Goal: Information Seeking & Learning: Learn about a topic

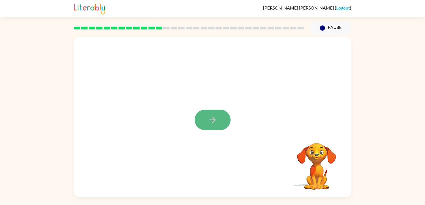
click at [216, 121] on icon "button" at bounding box center [213, 120] width 10 height 10
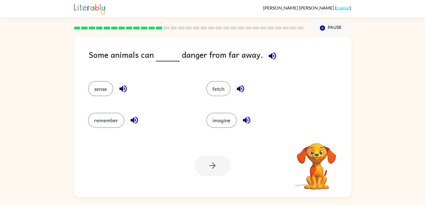
click at [271, 52] on icon "button" at bounding box center [272, 56] width 10 height 10
click at [123, 90] on icon "button" at bounding box center [122, 88] width 7 height 7
click at [133, 117] on icon "button" at bounding box center [134, 120] width 10 height 10
click at [236, 91] on icon "button" at bounding box center [241, 89] width 10 height 10
click at [246, 122] on icon "button" at bounding box center [247, 120] width 10 height 10
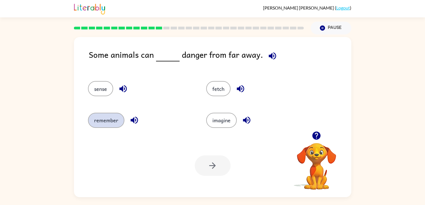
click at [111, 122] on button "remember" at bounding box center [106, 120] width 36 height 15
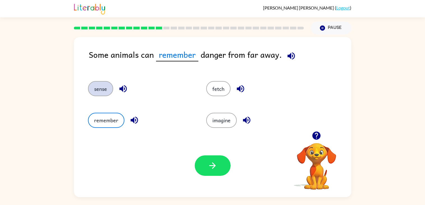
click at [89, 93] on button "sense" at bounding box center [100, 88] width 25 height 15
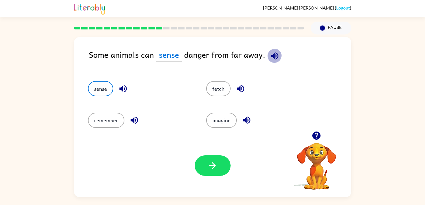
click at [270, 57] on icon "button" at bounding box center [275, 56] width 10 height 10
click at [125, 89] on icon "button" at bounding box center [123, 89] width 10 height 10
click at [236, 90] on icon "button" at bounding box center [241, 89] width 10 height 10
click at [242, 119] on icon "button" at bounding box center [247, 120] width 10 height 10
click at [106, 118] on button "remember" at bounding box center [106, 120] width 36 height 15
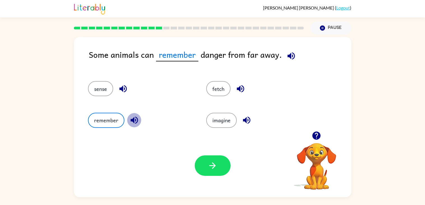
click at [133, 120] on icon "button" at bounding box center [134, 120] width 10 height 10
click at [122, 87] on icon "button" at bounding box center [122, 88] width 7 height 7
click at [92, 85] on button "sense" at bounding box center [100, 88] width 25 height 15
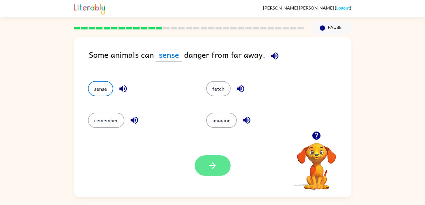
click at [229, 168] on button "button" at bounding box center [213, 165] width 36 height 20
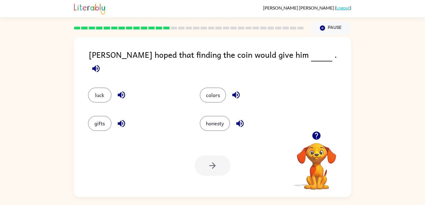
click at [103, 61] on button "button" at bounding box center [96, 68] width 14 height 14
click at [122, 90] on icon "button" at bounding box center [122, 95] width 10 height 10
click at [121, 123] on icon "button" at bounding box center [121, 123] width 7 height 7
click at [236, 90] on icon "button" at bounding box center [236, 95] width 10 height 10
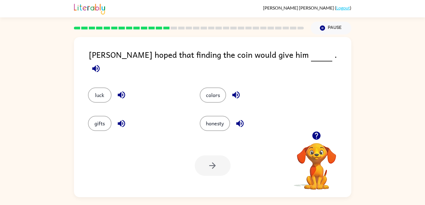
click at [235, 121] on icon "button" at bounding box center [240, 123] width 10 height 10
click at [106, 87] on button "luck" at bounding box center [100, 94] width 24 height 15
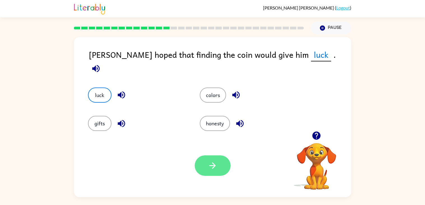
click at [206, 162] on button "button" at bounding box center [213, 165] width 36 height 20
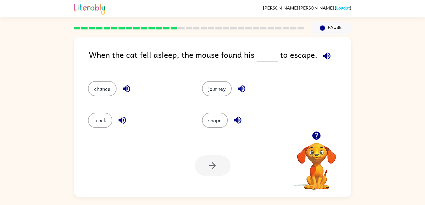
click at [325, 57] on icon "button" at bounding box center [326, 55] width 7 height 7
click at [131, 91] on icon "button" at bounding box center [127, 89] width 10 height 10
click at [124, 119] on icon "button" at bounding box center [122, 120] width 10 height 10
click at [241, 89] on icon "button" at bounding box center [242, 89] width 10 height 10
click at [234, 119] on icon "button" at bounding box center [238, 120] width 10 height 10
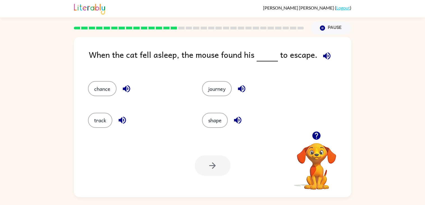
click at [122, 85] on icon "button" at bounding box center [127, 89] width 10 height 10
click at [101, 92] on button "chance" at bounding box center [102, 88] width 29 height 15
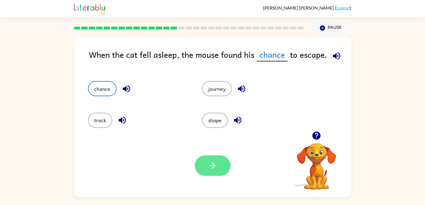
click at [213, 163] on icon "button" at bounding box center [213, 165] width 10 height 10
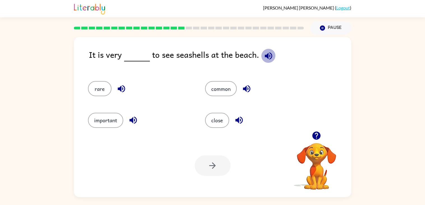
click at [265, 52] on icon "button" at bounding box center [269, 56] width 10 height 10
click at [124, 87] on icon "button" at bounding box center [121, 88] width 7 height 7
click at [134, 124] on icon "button" at bounding box center [133, 120] width 10 height 10
click at [243, 89] on icon "button" at bounding box center [246, 88] width 7 height 7
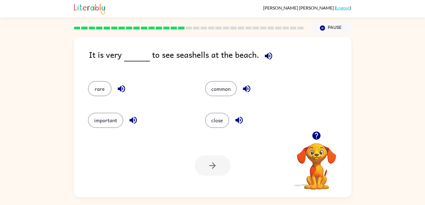
click at [236, 122] on icon "button" at bounding box center [239, 120] width 10 height 10
click at [215, 118] on button "close" at bounding box center [217, 120] width 24 height 15
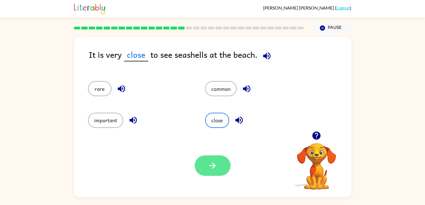
click at [205, 167] on button "button" at bounding box center [213, 165] width 36 height 20
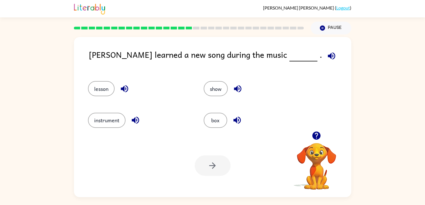
click at [328, 56] on icon "button" at bounding box center [331, 55] width 7 height 7
click at [126, 89] on icon "button" at bounding box center [125, 89] width 10 height 10
click at [136, 124] on icon "button" at bounding box center [136, 120] width 10 height 10
click at [242, 90] on button "button" at bounding box center [238, 89] width 14 height 14
click at [236, 119] on icon "button" at bounding box center [236, 120] width 7 height 7
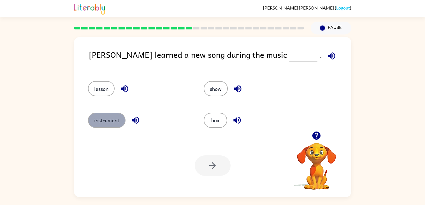
click at [96, 122] on button "instrument" at bounding box center [107, 120] width 38 height 15
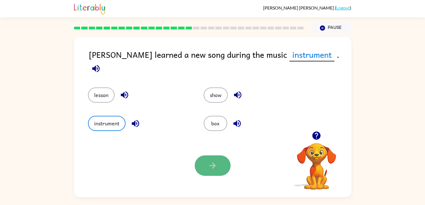
click at [209, 167] on icon "button" at bounding box center [213, 165] width 10 height 10
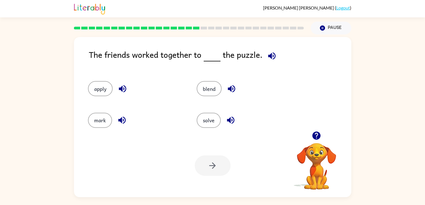
click at [410, 183] on div "The friends worked together to the puzzle. apply blend mark solve Your browser …" at bounding box center [212, 115] width 425 height 162
click at [401, 181] on div "The friends worked together to the puzzle. apply blend mark solve Your browser …" at bounding box center [212, 115] width 425 height 162
click at [410, 159] on div "The friends worked together to the puzzle. apply blend mark solve Your browser …" at bounding box center [212, 115] width 425 height 162
click at [269, 55] on icon "button" at bounding box center [271, 55] width 7 height 7
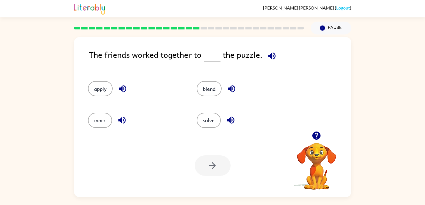
click at [276, 60] on button "button" at bounding box center [272, 56] width 14 height 14
click at [120, 89] on icon "button" at bounding box center [122, 88] width 7 height 7
click at [115, 119] on button "button" at bounding box center [122, 120] width 14 height 14
click at [231, 87] on icon "button" at bounding box center [231, 88] width 7 height 7
click at [234, 119] on button "button" at bounding box center [230, 120] width 14 height 14
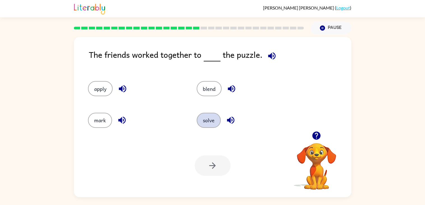
click at [217, 120] on button "solve" at bounding box center [209, 120] width 24 height 15
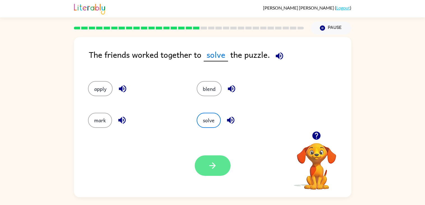
click at [213, 172] on button "button" at bounding box center [213, 165] width 36 height 20
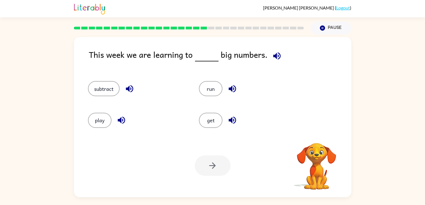
click at [273, 55] on icon "button" at bounding box center [276, 55] width 7 height 7
click at [272, 58] on icon "button" at bounding box center [277, 56] width 10 height 10
click at [274, 56] on icon "button" at bounding box center [276, 55] width 7 height 7
click at [126, 87] on icon "button" at bounding box center [130, 89] width 10 height 10
click at [120, 117] on icon "button" at bounding box center [122, 120] width 10 height 10
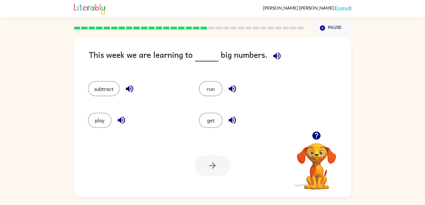
click at [235, 85] on icon "button" at bounding box center [232, 89] width 10 height 10
click at [231, 121] on icon "button" at bounding box center [232, 120] width 7 height 7
click at [211, 120] on button "get" at bounding box center [211, 120] width 24 height 15
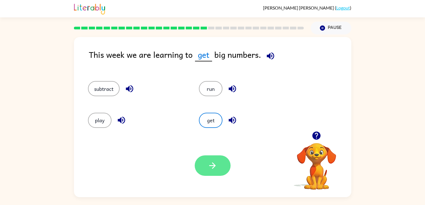
click at [208, 168] on icon "button" at bounding box center [213, 165] width 10 height 10
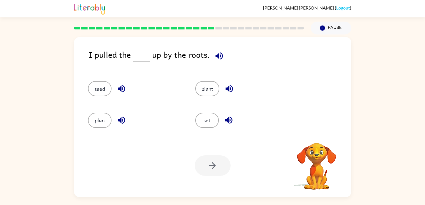
click at [213, 61] on button "button" at bounding box center [219, 56] width 14 height 14
click at [227, 84] on icon "button" at bounding box center [229, 89] width 10 height 10
click at [227, 89] on icon "button" at bounding box center [228, 88] width 7 height 7
click at [122, 87] on icon "button" at bounding box center [122, 89] width 10 height 10
click at [231, 124] on icon "button" at bounding box center [229, 120] width 10 height 10
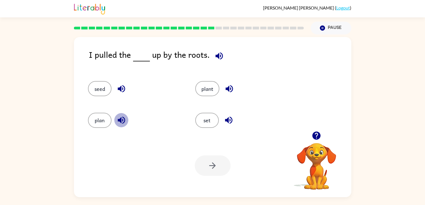
click at [121, 119] on icon "button" at bounding box center [122, 120] width 10 height 10
click at [217, 57] on icon "button" at bounding box center [218, 55] width 7 height 7
click at [219, 58] on icon "button" at bounding box center [219, 56] width 10 height 10
click at [232, 89] on icon "button" at bounding box center [229, 89] width 10 height 10
click at [228, 87] on icon "button" at bounding box center [228, 88] width 7 height 7
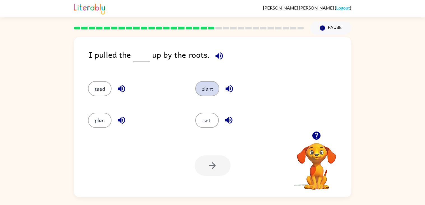
click at [214, 91] on button "plant" at bounding box center [207, 88] width 24 height 15
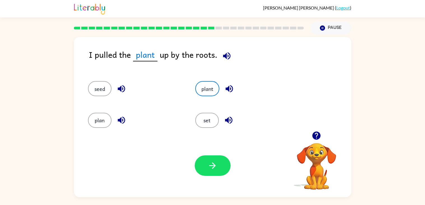
click at [227, 120] on icon "button" at bounding box center [228, 120] width 7 height 7
click at [117, 87] on icon "button" at bounding box center [122, 89] width 10 height 10
click at [121, 121] on icon "button" at bounding box center [121, 120] width 7 height 7
click at [213, 163] on icon "button" at bounding box center [212, 165] width 6 height 6
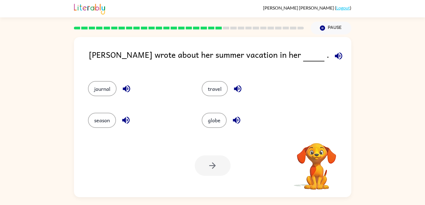
click at [334, 52] on icon "button" at bounding box center [339, 56] width 10 height 10
click at [123, 88] on icon "button" at bounding box center [126, 88] width 7 height 7
click at [128, 123] on icon "button" at bounding box center [126, 120] width 10 height 10
click at [238, 73] on div "travel" at bounding box center [248, 85] width 114 height 31
click at [235, 90] on icon "button" at bounding box center [237, 88] width 7 height 7
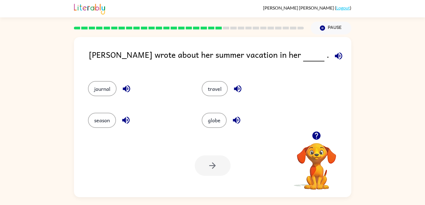
click at [236, 120] on icon "button" at bounding box center [236, 120] width 7 height 7
click at [334, 57] on icon "button" at bounding box center [339, 56] width 10 height 10
click at [235, 88] on icon "button" at bounding box center [237, 88] width 7 height 7
click at [334, 53] on icon "button" at bounding box center [339, 56] width 10 height 10
click at [122, 88] on icon "button" at bounding box center [127, 89] width 10 height 10
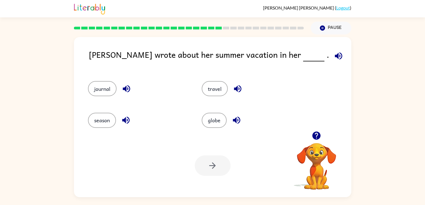
click at [335, 53] on icon "button" at bounding box center [338, 55] width 7 height 7
click at [126, 89] on icon "button" at bounding box center [127, 89] width 10 height 10
click at [103, 88] on button "journal" at bounding box center [102, 88] width 29 height 15
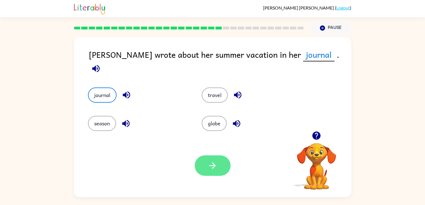
click at [210, 167] on icon "button" at bounding box center [213, 165] width 10 height 10
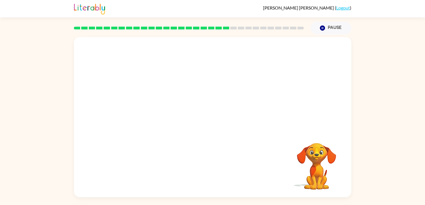
click at [226, 69] on video "Your browser must support playing .mp4 files to use Literably. Please try using…" at bounding box center [212, 84] width 277 height 94
click at [214, 117] on icon "button" at bounding box center [213, 120] width 10 height 10
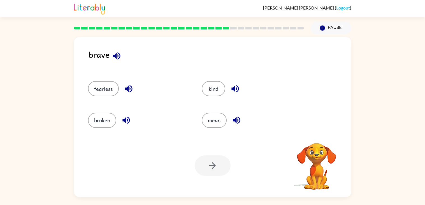
click at [119, 65] on div "brave" at bounding box center [220, 59] width 262 height 22
click at [127, 83] on button "button" at bounding box center [129, 89] width 14 height 14
click at [127, 116] on icon "button" at bounding box center [126, 120] width 10 height 10
click at [116, 58] on icon "button" at bounding box center [116, 55] width 7 height 7
click at [230, 90] on icon "button" at bounding box center [235, 89] width 10 height 10
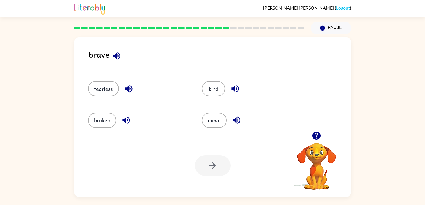
click at [233, 119] on icon "button" at bounding box center [236, 120] width 7 height 7
click at [127, 121] on icon "button" at bounding box center [126, 120] width 10 height 10
click at [125, 86] on icon "button" at bounding box center [129, 89] width 10 height 10
click at [109, 87] on button "fearless" at bounding box center [103, 88] width 31 height 15
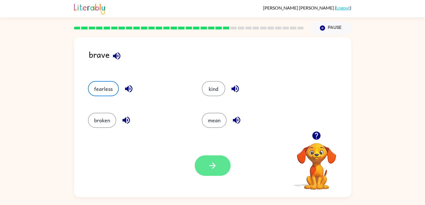
click at [206, 165] on button "button" at bounding box center [213, 165] width 36 height 20
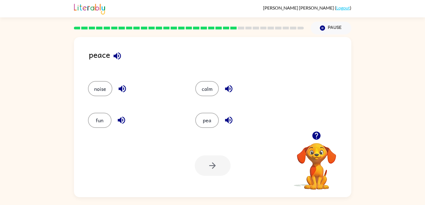
click at [119, 59] on icon "button" at bounding box center [117, 56] width 10 height 10
click at [121, 89] on icon "button" at bounding box center [121, 88] width 7 height 7
click at [122, 118] on icon "button" at bounding box center [122, 120] width 10 height 10
click at [229, 85] on icon "button" at bounding box center [229, 89] width 10 height 10
click at [229, 120] on icon "button" at bounding box center [229, 120] width 10 height 10
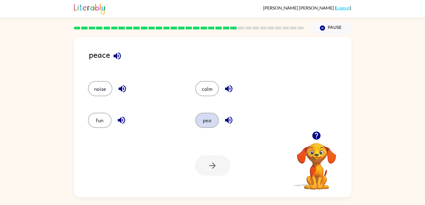
click at [207, 123] on button "pea" at bounding box center [207, 120] width 24 height 15
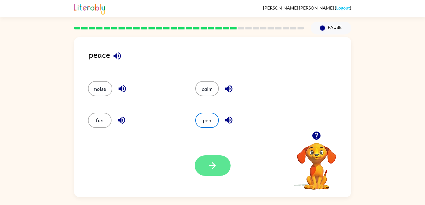
click at [223, 164] on button "button" at bounding box center [213, 165] width 36 height 20
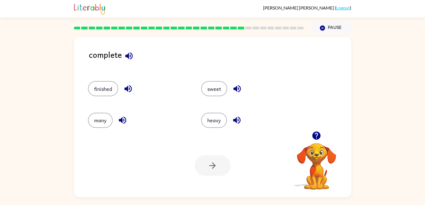
click at [121, 123] on icon "button" at bounding box center [123, 120] width 10 height 10
click at [130, 88] on icon "button" at bounding box center [128, 89] width 10 height 10
click at [130, 56] on icon "button" at bounding box center [128, 55] width 7 height 7
click at [125, 95] on div "finished" at bounding box center [138, 88] width 101 height 15
click at [129, 82] on button "button" at bounding box center [128, 89] width 14 height 14
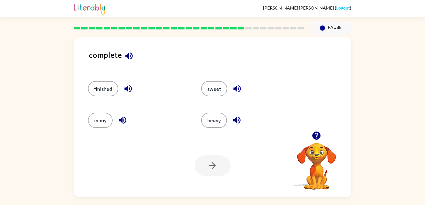
click at [120, 119] on icon "button" at bounding box center [122, 120] width 7 height 7
click at [128, 88] on icon "button" at bounding box center [128, 89] width 10 height 10
click at [135, 114] on div "many" at bounding box center [138, 120] width 101 height 15
click at [102, 92] on button "finished" at bounding box center [103, 88] width 30 height 15
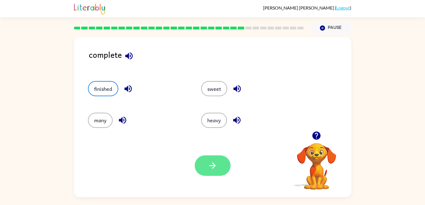
click at [226, 164] on button "button" at bounding box center [213, 165] width 36 height 20
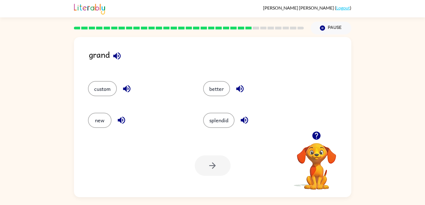
click at [114, 60] on icon "button" at bounding box center [117, 56] width 10 height 10
click at [116, 59] on icon "button" at bounding box center [117, 56] width 10 height 10
click at [124, 88] on icon "button" at bounding box center [126, 88] width 7 height 7
click at [117, 121] on icon "button" at bounding box center [122, 120] width 10 height 10
click at [236, 82] on button "button" at bounding box center [240, 89] width 14 height 14
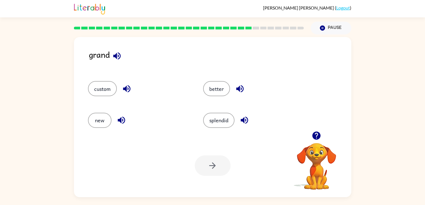
click at [238, 117] on button "button" at bounding box center [244, 120] width 14 height 14
click at [99, 116] on button "new" at bounding box center [100, 120] width 24 height 15
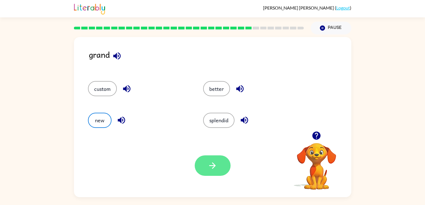
click at [203, 168] on button "button" at bounding box center [213, 165] width 36 height 20
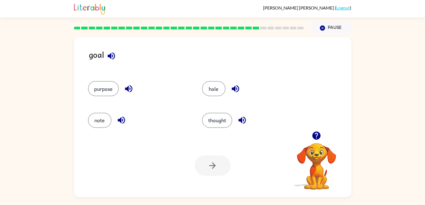
click at [112, 56] on icon "button" at bounding box center [111, 55] width 7 height 7
click at [124, 91] on icon "button" at bounding box center [129, 89] width 10 height 10
click at [117, 120] on icon "button" at bounding box center [122, 120] width 10 height 10
click at [232, 86] on icon "button" at bounding box center [236, 89] width 10 height 10
click at [236, 115] on button "button" at bounding box center [242, 120] width 14 height 14
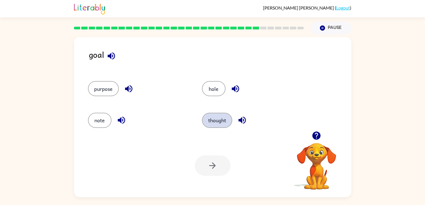
click at [211, 116] on button "thought" at bounding box center [217, 120] width 30 height 15
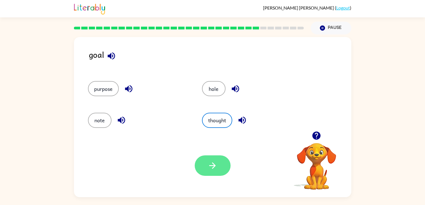
click at [210, 164] on icon "button" at bounding box center [213, 165] width 10 height 10
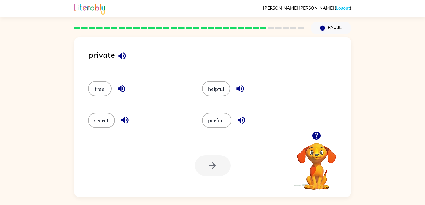
click at [122, 57] on icon "button" at bounding box center [122, 56] width 10 height 10
click at [119, 85] on icon "button" at bounding box center [122, 89] width 10 height 10
click at [122, 89] on icon "button" at bounding box center [121, 88] width 7 height 7
click at [123, 121] on icon "button" at bounding box center [124, 120] width 7 height 7
click at [239, 90] on icon "button" at bounding box center [240, 89] width 10 height 10
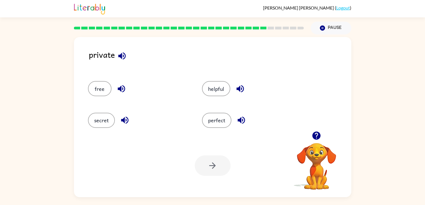
click at [244, 117] on icon "button" at bounding box center [241, 120] width 10 height 10
click at [105, 119] on button "secret" at bounding box center [101, 120] width 27 height 15
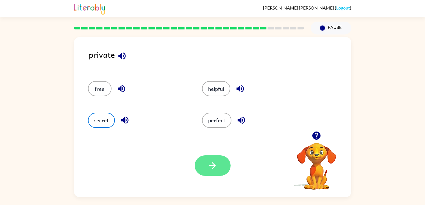
click at [208, 164] on icon "button" at bounding box center [213, 165] width 10 height 10
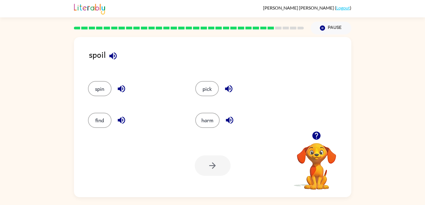
click at [114, 58] on icon "button" at bounding box center [113, 56] width 10 height 10
click at [118, 88] on icon "button" at bounding box center [121, 88] width 7 height 7
click at [119, 120] on icon "button" at bounding box center [121, 120] width 7 height 7
click at [229, 87] on icon "button" at bounding box center [229, 89] width 10 height 10
click at [233, 121] on icon "button" at bounding box center [230, 120] width 10 height 10
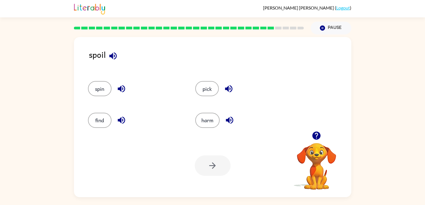
click at [111, 58] on icon "button" at bounding box center [113, 56] width 10 height 10
click at [99, 88] on button "spin" at bounding box center [100, 88] width 24 height 15
click at [218, 166] on button "button" at bounding box center [213, 165] width 36 height 20
click at [108, 57] on button "button" at bounding box center [113, 56] width 14 height 14
click at [116, 63] on div "trust" at bounding box center [220, 59] width 262 height 22
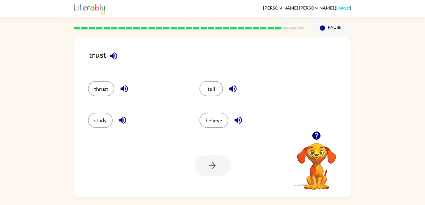
click at [112, 59] on icon "button" at bounding box center [114, 56] width 10 height 10
click at [124, 87] on icon "button" at bounding box center [124, 89] width 10 height 10
click at [118, 119] on icon "button" at bounding box center [123, 120] width 10 height 10
click at [234, 85] on icon "button" at bounding box center [232, 88] width 7 height 7
click at [239, 120] on icon "button" at bounding box center [237, 120] width 7 height 7
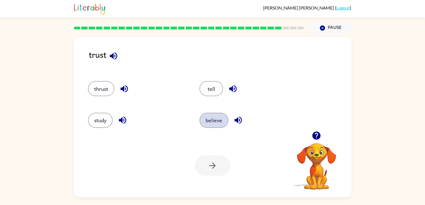
click at [218, 116] on button "believe" at bounding box center [213, 120] width 29 height 15
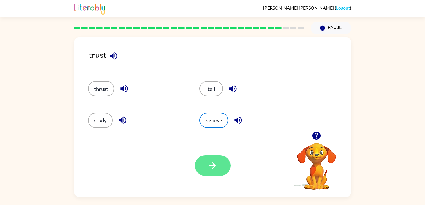
click at [218, 165] on button "button" at bounding box center [213, 165] width 36 height 20
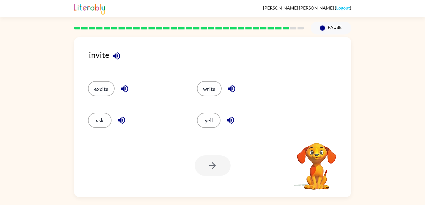
click at [113, 57] on icon "button" at bounding box center [116, 55] width 7 height 7
click at [122, 87] on icon "button" at bounding box center [125, 89] width 10 height 10
click at [122, 121] on icon "button" at bounding box center [122, 120] width 10 height 10
click at [406, 153] on div "invite excite write ask yell Your browser must support playing .mp4 files to us…" at bounding box center [212, 115] width 425 height 162
click at [232, 87] on icon "button" at bounding box center [231, 88] width 7 height 7
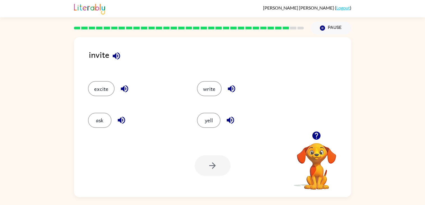
click at [229, 120] on icon "button" at bounding box center [230, 120] width 7 height 7
click at [101, 117] on button "ask" at bounding box center [100, 120] width 24 height 15
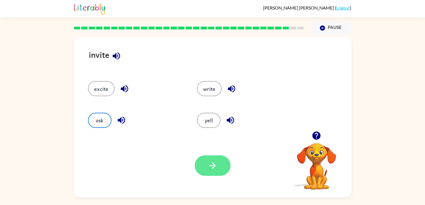
click at [213, 169] on icon "button" at bounding box center [213, 165] width 10 height 10
click at [218, 164] on div at bounding box center [213, 165] width 36 height 20
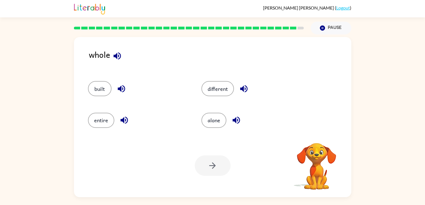
click at [117, 57] on icon "button" at bounding box center [116, 55] width 7 height 7
click at [113, 57] on icon "button" at bounding box center [117, 56] width 10 height 10
click at [120, 87] on icon "button" at bounding box center [121, 88] width 7 height 7
click at [122, 119] on icon "button" at bounding box center [123, 120] width 7 height 7
click at [242, 87] on icon "button" at bounding box center [243, 88] width 7 height 7
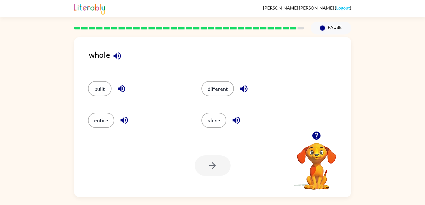
click at [232, 119] on icon "button" at bounding box center [235, 120] width 7 height 7
click at [216, 174] on div at bounding box center [213, 165] width 36 height 20
click at [215, 123] on button "alone" at bounding box center [213, 120] width 25 height 15
click at [218, 161] on button "button" at bounding box center [213, 165] width 36 height 20
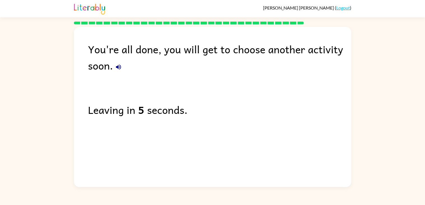
click at [116, 69] on icon "button" at bounding box center [118, 67] width 7 height 7
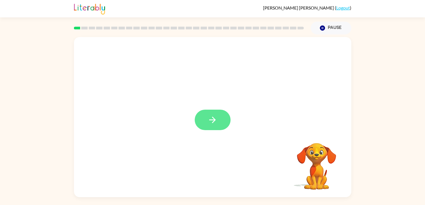
click at [216, 120] on icon "button" at bounding box center [213, 120] width 10 height 10
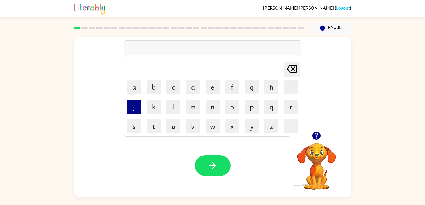
click at [132, 106] on button "j" at bounding box center [134, 106] width 14 height 14
click at [130, 88] on button "a" at bounding box center [134, 87] width 14 height 14
click at [194, 108] on button "m" at bounding box center [193, 106] width 14 height 14
click at [128, 82] on button "a" at bounding box center [134, 87] width 14 height 14
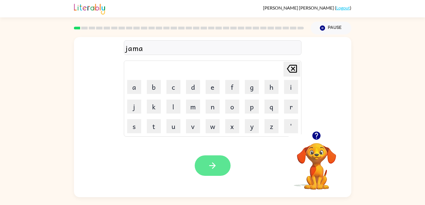
click at [219, 162] on button "button" at bounding box center [213, 165] width 36 height 20
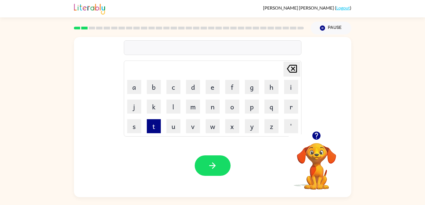
click at [154, 129] on button "t" at bounding box center [154, 126] width 14 height 14
click at [231, 106] on button "o" at bounding box center [232, 106] width 14 height 14
click at [252, 126] on button "y" at bounding box center [252, 126] width 14 height 14
click at [75, 185] on div "Your browser must support playing .mp4 files to use Literably. Please try using…" at bounding box center [212, 165] width 277 height 63
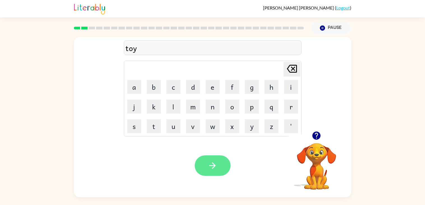
click at [225, 160] on button "button" at bounding box center [213, 165] width 36 height 20
click at [221, 162] on div at bounding box center [213, 165] width 36 height 20
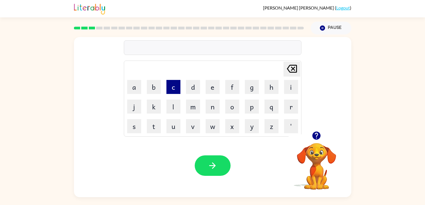
click at [174, 88] on button "c" at bounding box center [173, 87] width 14 height 14
click at [213, 88] on button "e" at bounding box center [213, 87] width 14 height 14
click at [192, 103] on button "m" at bounding box center [193, 106] width 14 height 14
click at [133, 86] on button "a" at bounding box center [134, 87] width 14 height 14
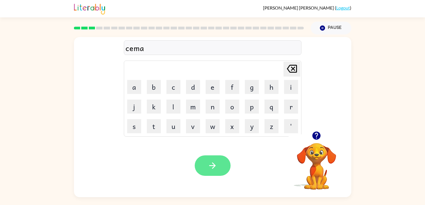
click at [208, 160] on icon "button" at bounding box center [213, 165] width 10 height 10
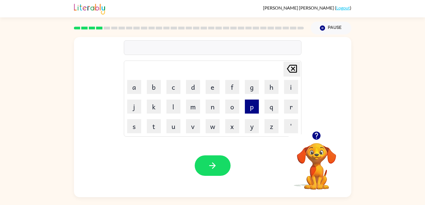
click at [252, 105] on button "p" at bounding box center [252, 106] width 14 height 14
click at [131, 87] on button "a" at bounding box center [134, 87] width 14 height 14
click at [131, 126] on button "s" at bounding box center [134, 126] width 14 height 14
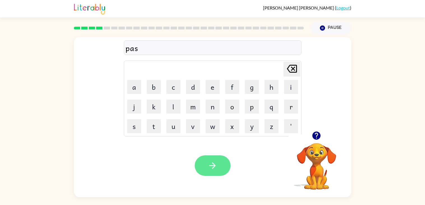
click at [216, 164] on icon "button" at bounding box center [213, 165] width 10 height 10
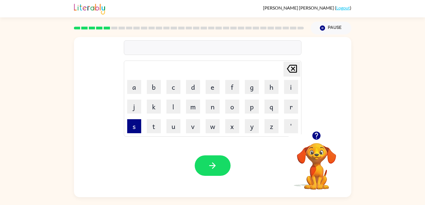
click at [130, 125] on button "s" at bounding box center [134, 126] width 14 height 14
type button "s"
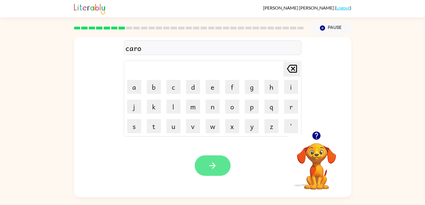
click at [217, 170] on icon "button" at bounding box center [213, 165] width 10 height 10
